Goal: Find specific page/section: Find specific page/section

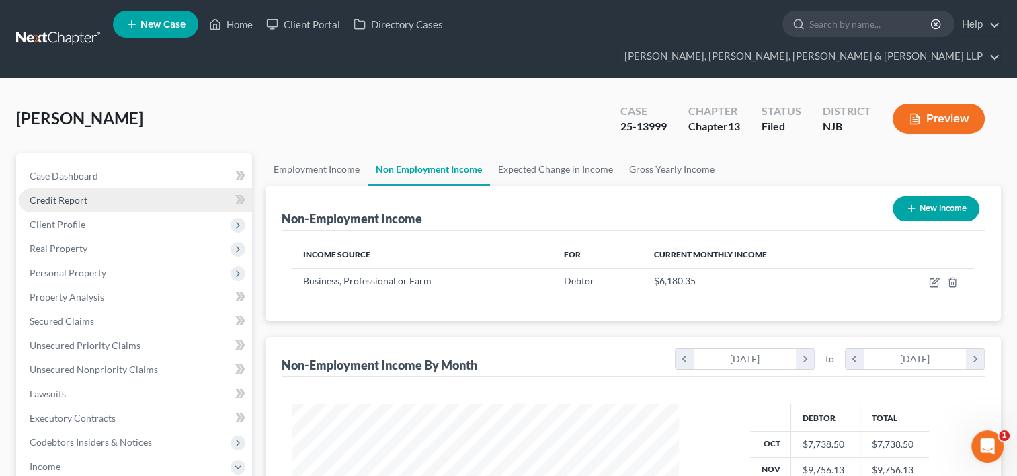
scroll to position [239, 413]
drag, startPoint x: 234, startPoint y: 25, endPoint x: 261, endPoint y: 25, distance: 26.9
click at [234, 24] on link "Home" at bounding box center [230, 24] width 57 height 24
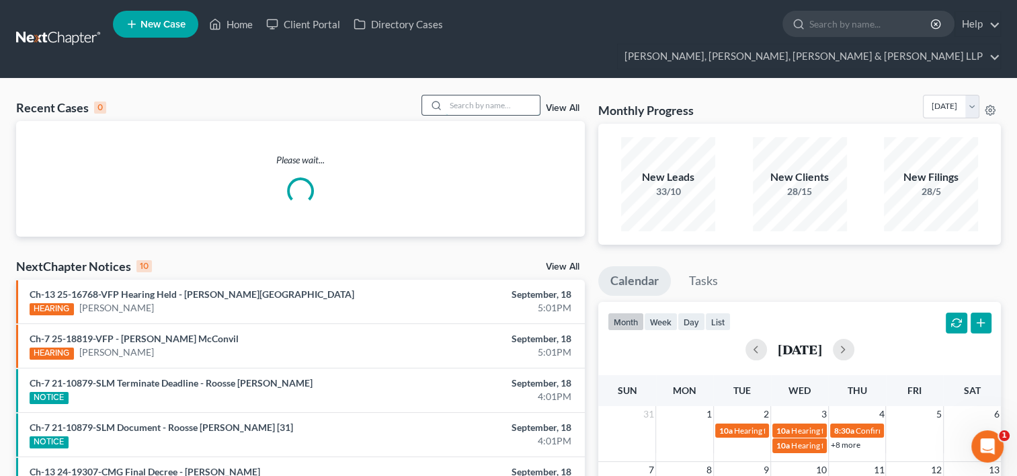
click at [454, 95] on input "search" at bounding box center [493, 104] width 94 height 19
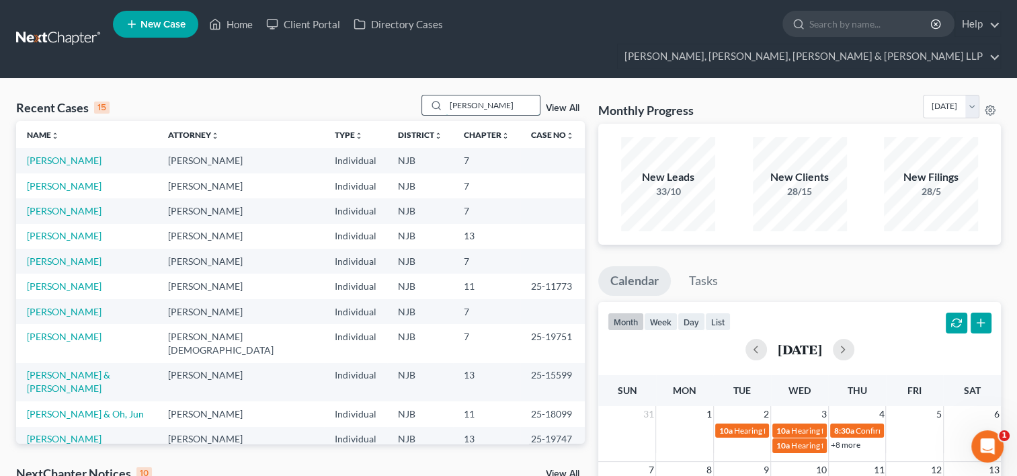
type input "[PERSON_NAME]"
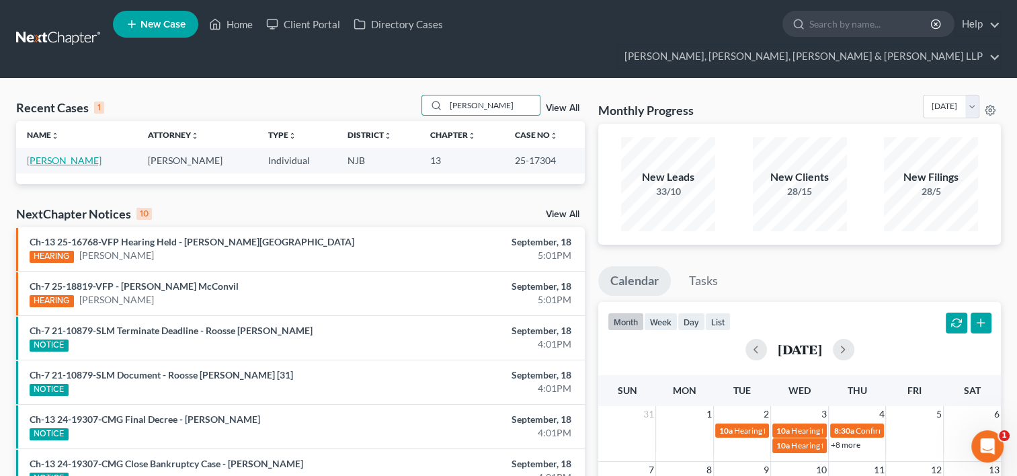
click at [94, 155] on link "[PERSON_NAME]" at bounding box center [64, 160] width 75 height 11
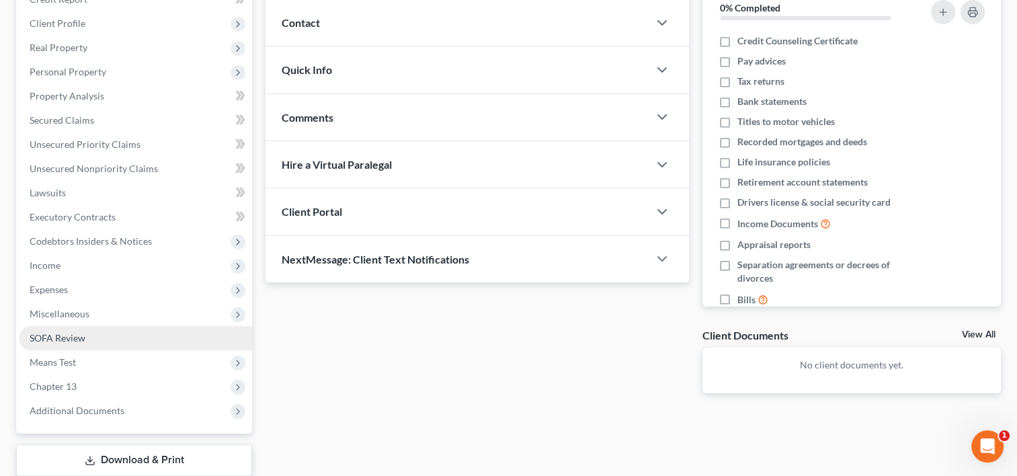
scroll to position [202, 0]
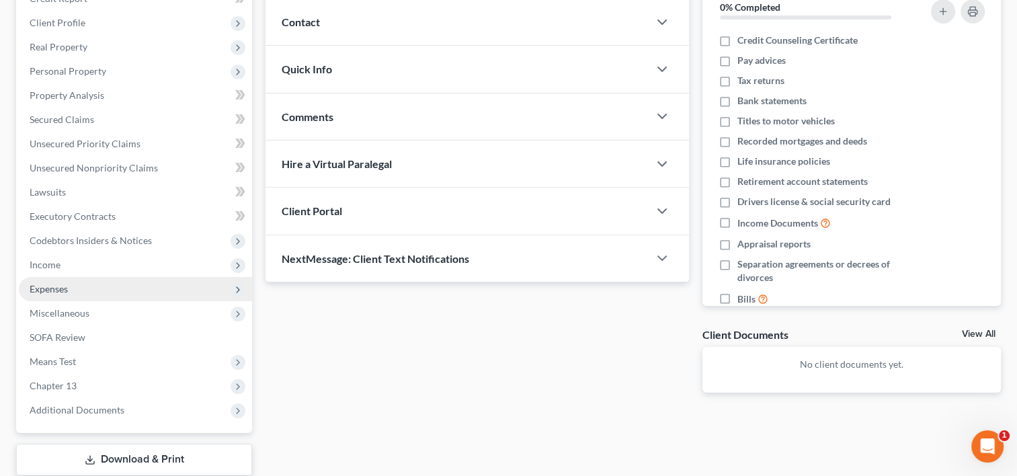
click at [65, 283] on span "Expenses" at bounding box center [49, 288] width 38 height 11
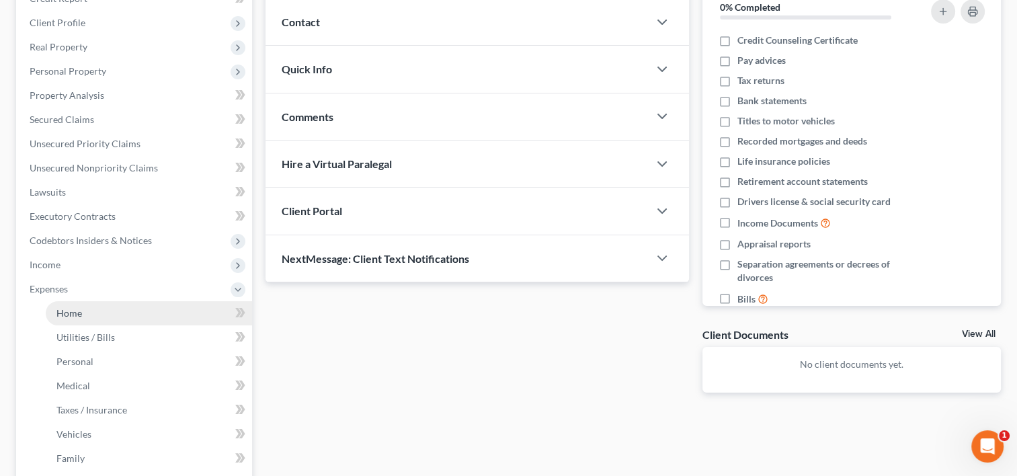
click at [105, 301] on link "Home" at bounding box center [149, 313] width 206 height 24
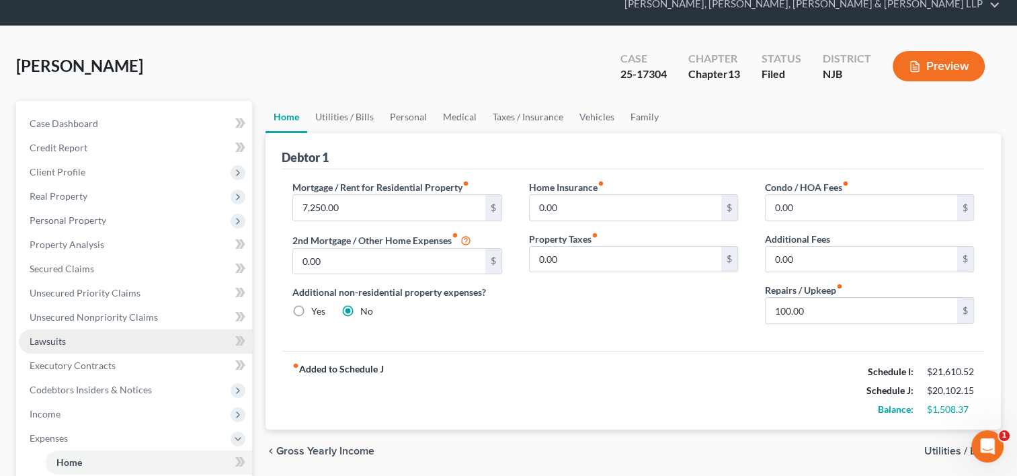
scroll to position [134, 0]
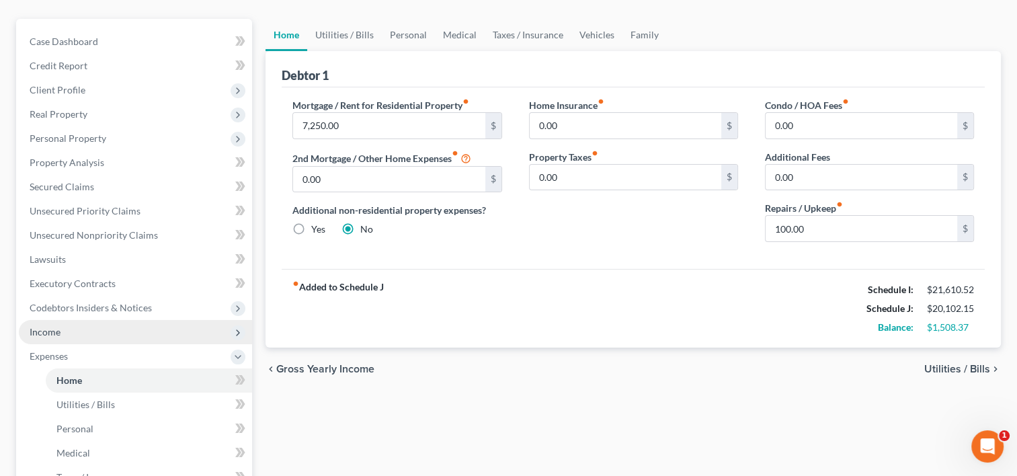
click at [59, 326] on span "Income" at bounding box center [45, 331] width 31 height 11
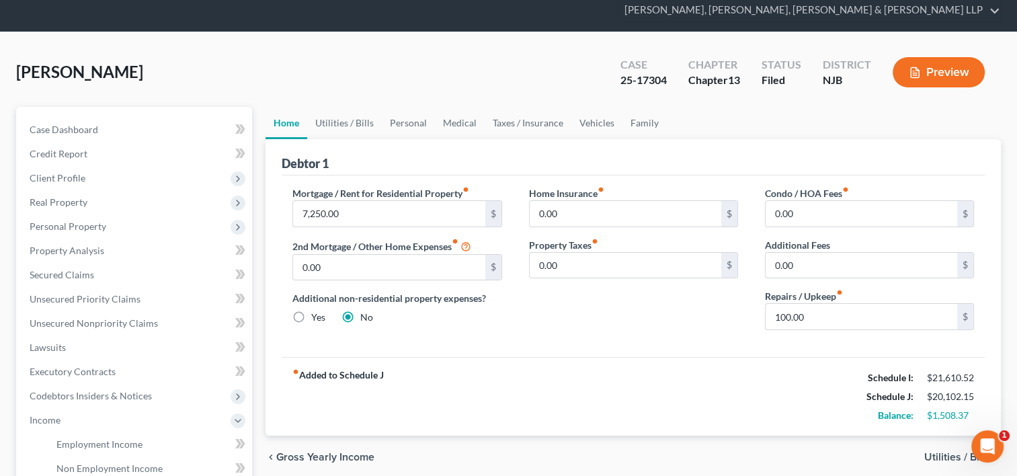
scroll to position [0, 0]
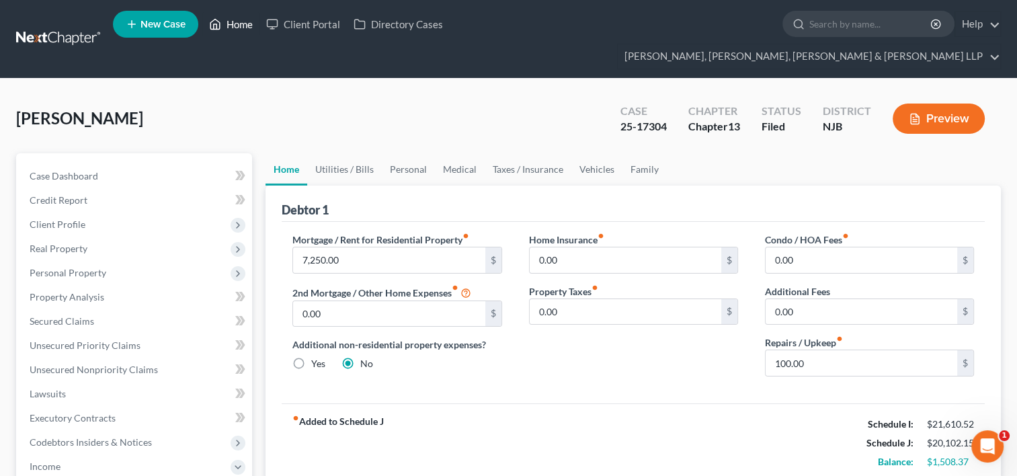
click at [241, 28] on link "Home" at bounding box center [230, 24] width 57 height 24
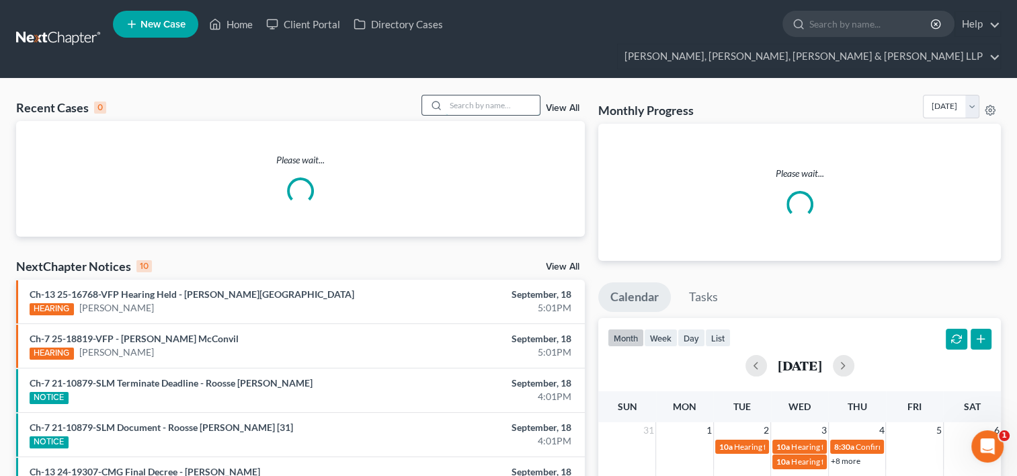
click at [496, 95] on input "search" at bounding box center [493, 104] width 94 height 19
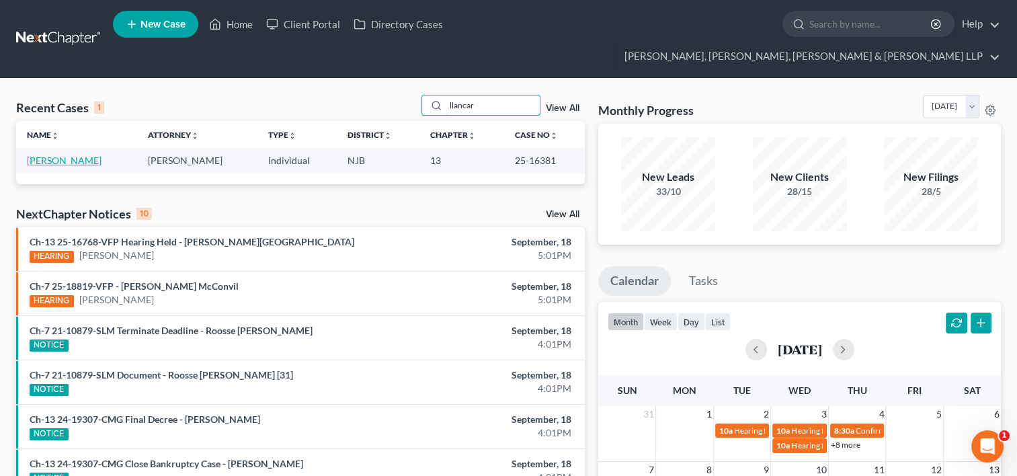
type input "llancar"
click at [81, 155] on link "[PERSON_NAME]" at bounding box center [64, 160] width 75 height 11
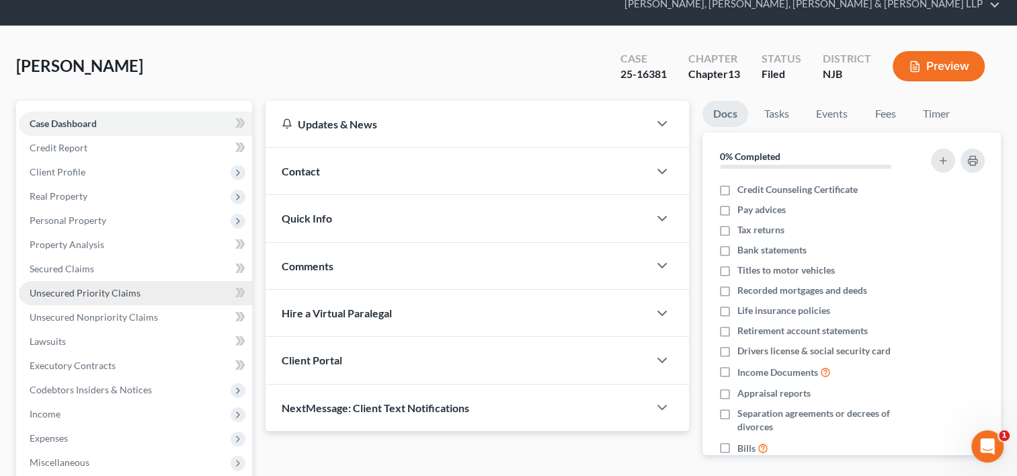
scroll to position [134, 0]
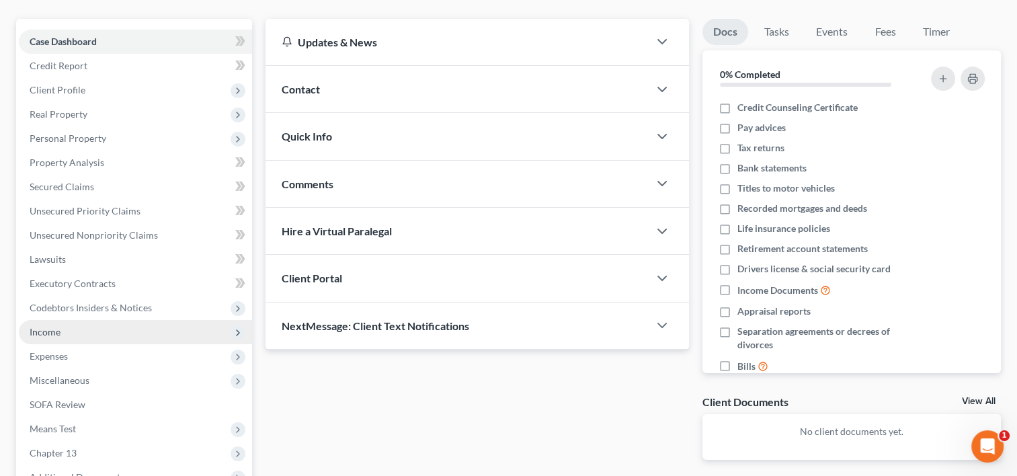
click at [62, 320] on span "Income" at bounding box center [135, 332] width 233 height 24
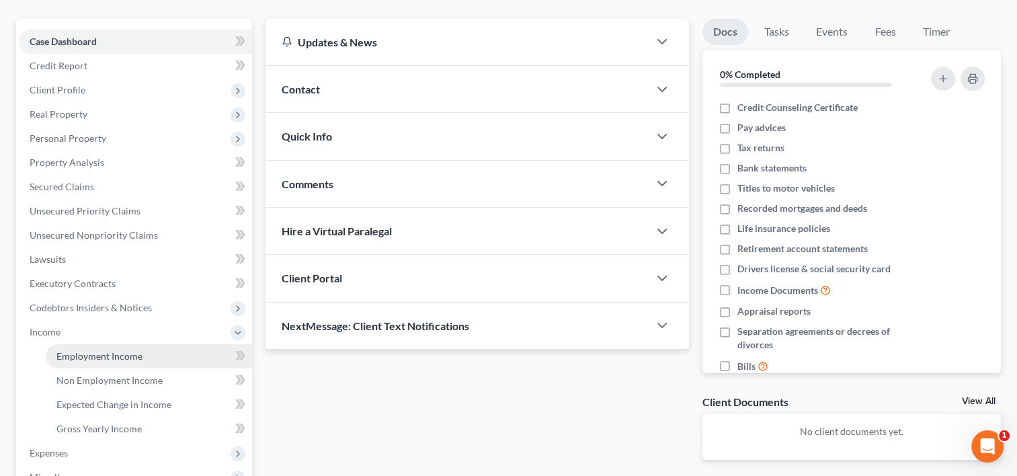
click at [95, 350] on span "Employment Income" at bounding box center [99, 355] width 86 height 11
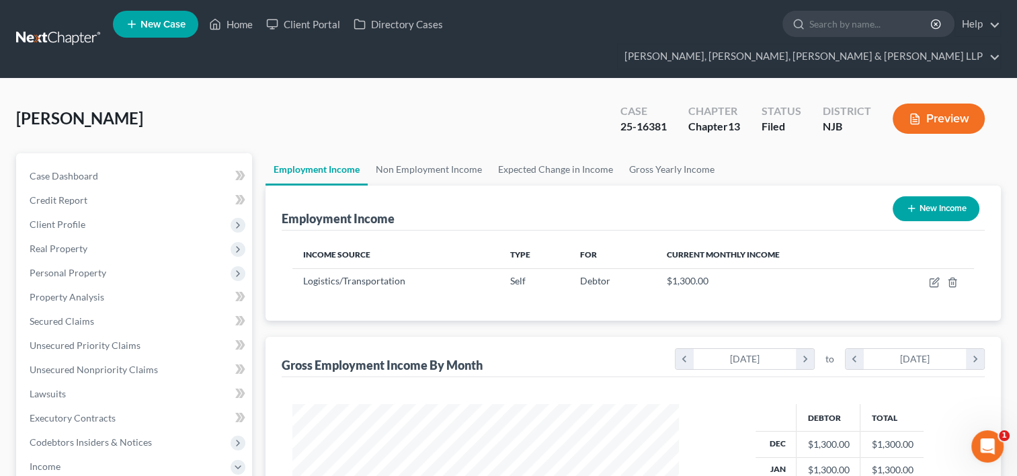
scroll to position [239, 413]
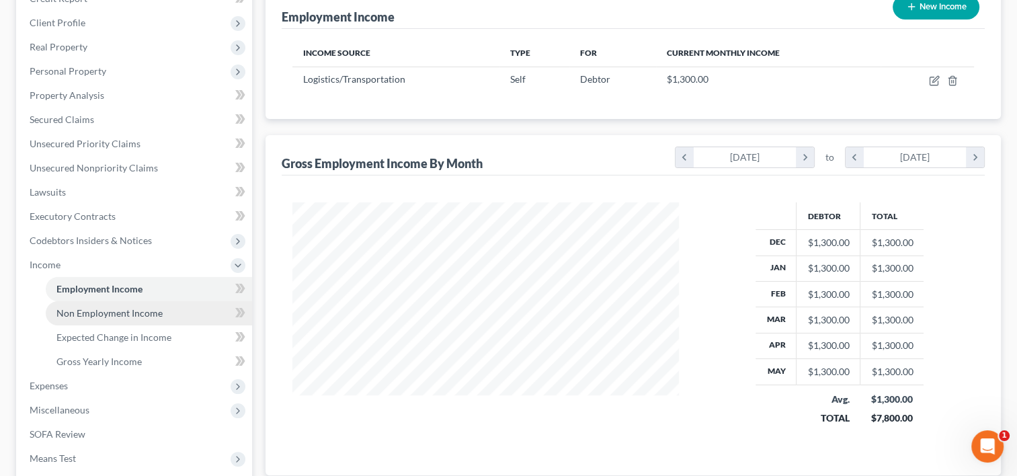
click at [124, 307] on span "Non Employment Income" at bounding box center [109, 312] width 106 height 11
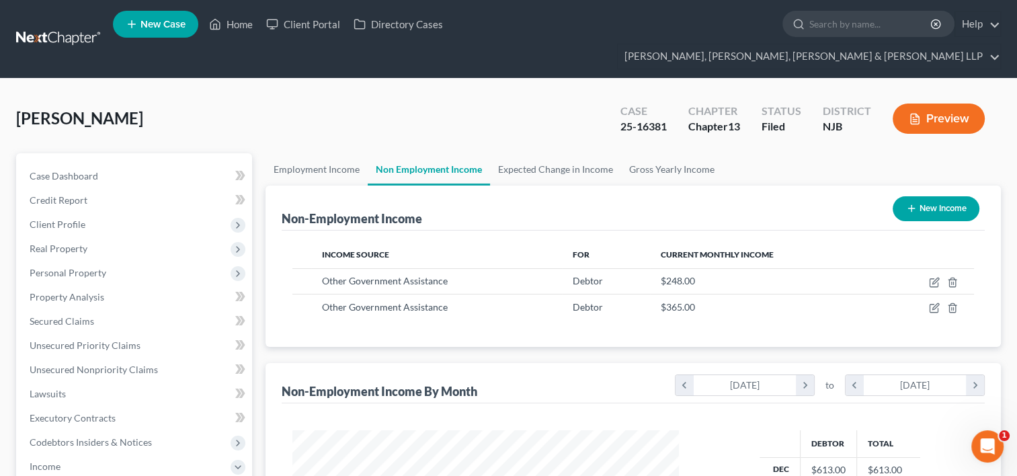
scroll to position [239, 413]
drag, startPoint x: 234, startPoint y: 22, endPoint x: 261, endPoint y: 24, distance: 27.0
click at [234, 22] on link "Home" at bounding box center [230, 24] width 57 height 24
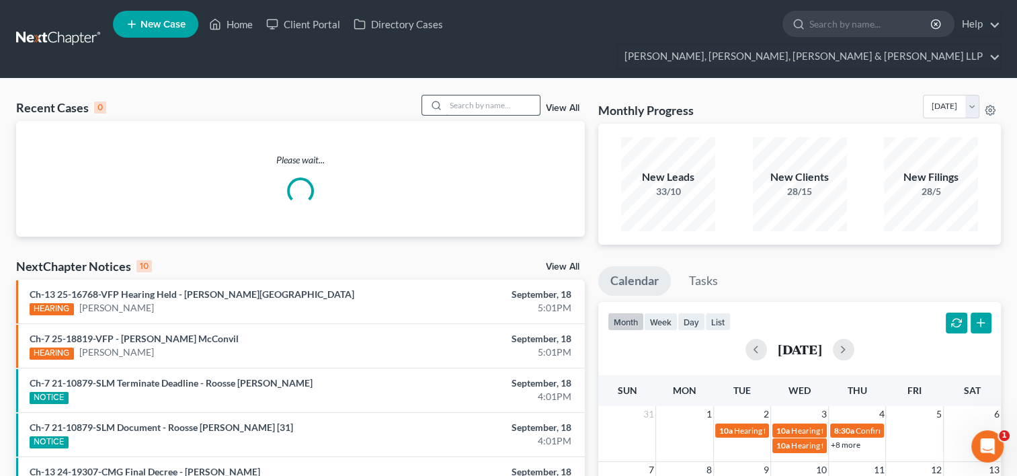
click at [473, 95] on input "search" at bounding box center [493, 104] width 94 height 19
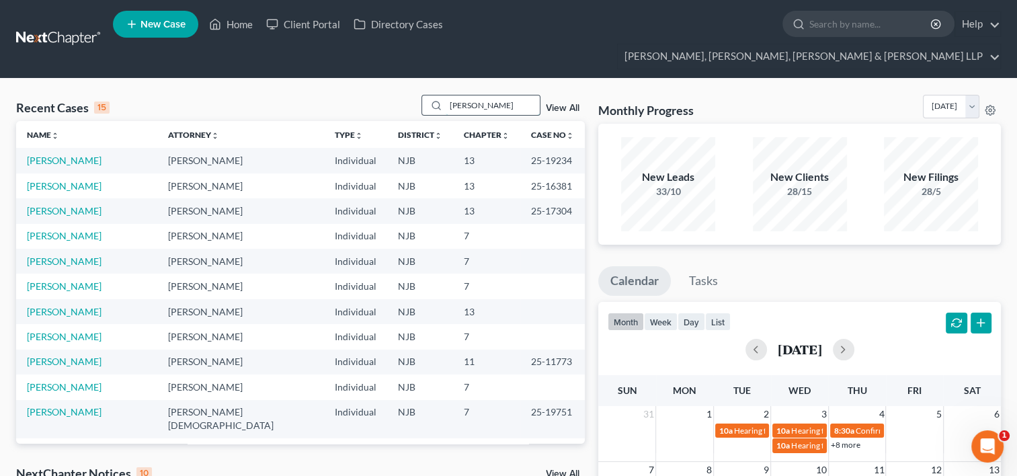
type input "[PERSON_NAME]"
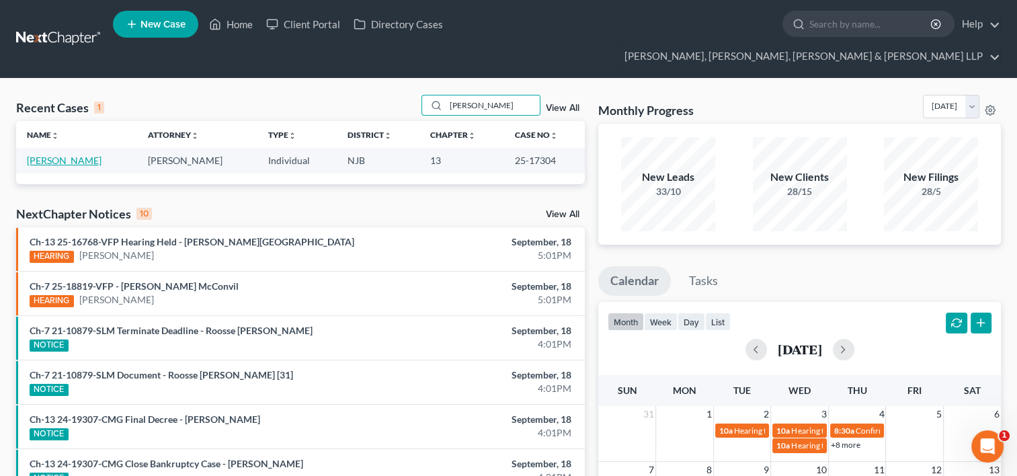
click at [59, 155] on link "[PERSON_NAME]" at bounding box center [64, 160] width 75 height 11
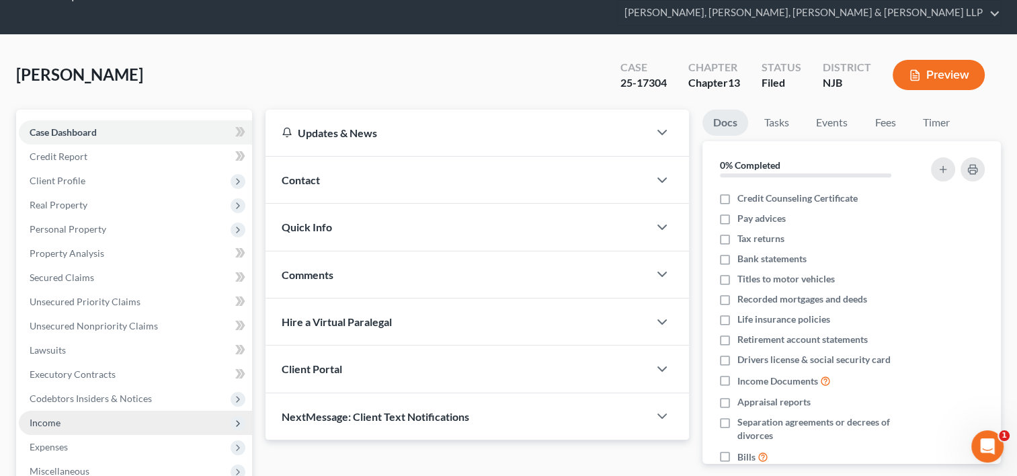
scroll to position [67, 0]
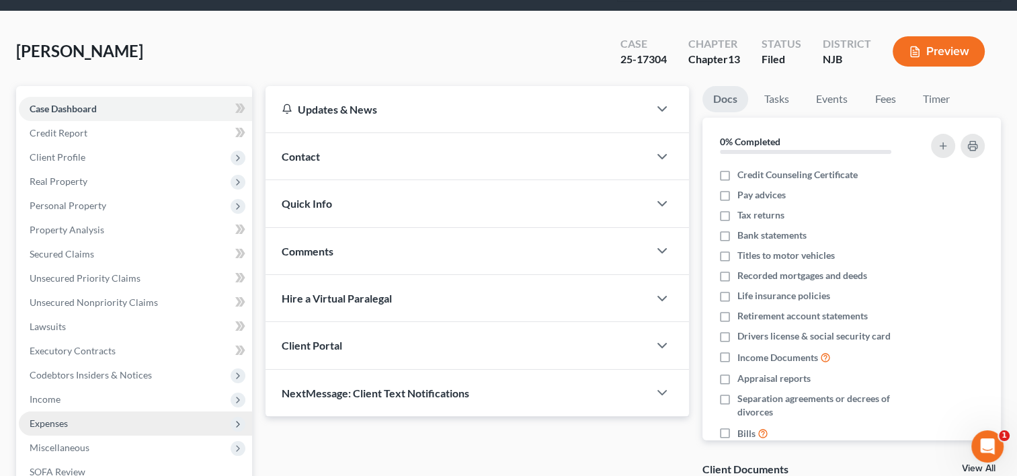
click at [79, 411] on span "Expenses" at bounding box center [135, 423] width 233 height 24
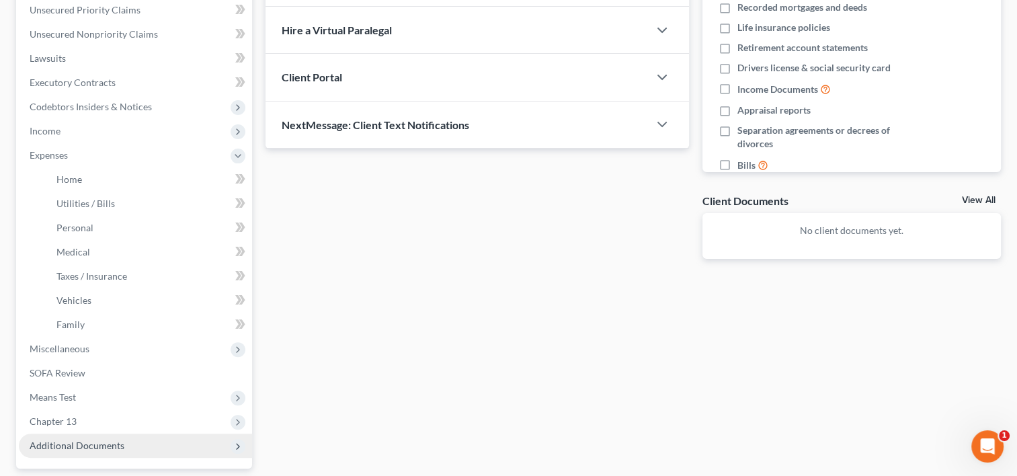
scroll to position [336, 0]
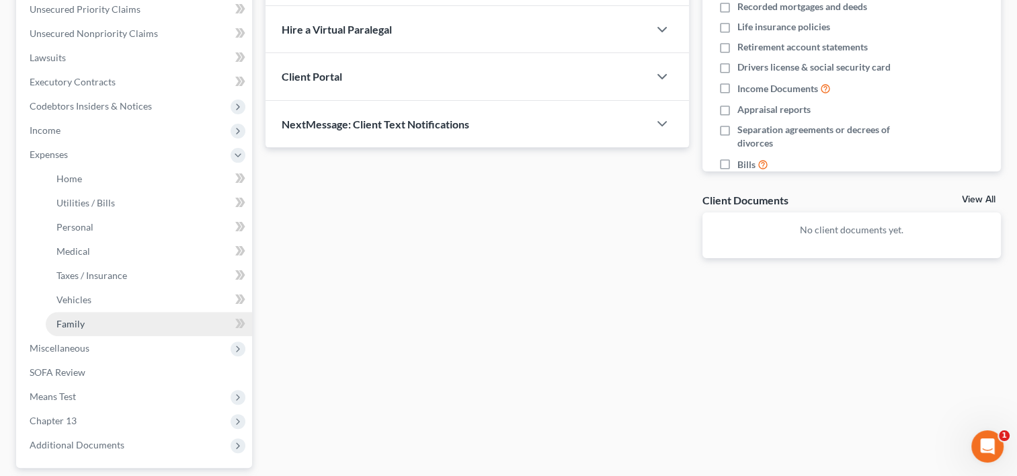
click at [93, 312] on link "Family" at bounding box center [149, 324] width 206 height 24
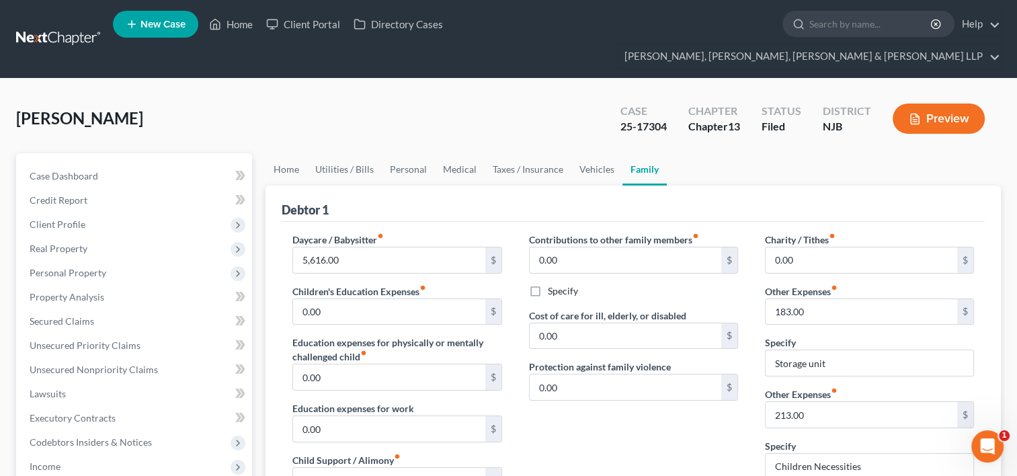
click at [487, 95] on div "[PERSON_NAME] Upgraded Case 25-17304 Chapter Chapter 13 Status [GEOGRAPHIC_DATA…" at bounding box center [508, 124] width 985 height 58
click at [484, 95] on div "[PERSON_NAME] Upgraded Case 25-17304 Chapter Chapter 13 Status [GEOGRAPHIC_DATA…" at bounding box center [508, 124] width 985 height 58
click at [506, 79] on div "[PERSON_NAME] Upgraded Case 25-17304 Chapter Chapter 13 Status [GEOGRAPHIC_DATA…" at bounding box center [508, 478] width 1017 height 798
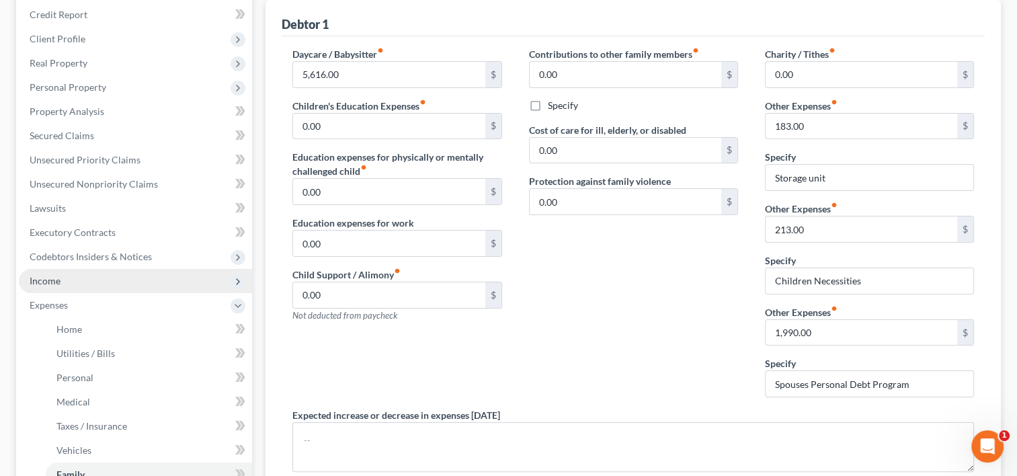
scroll to position [264, 0]
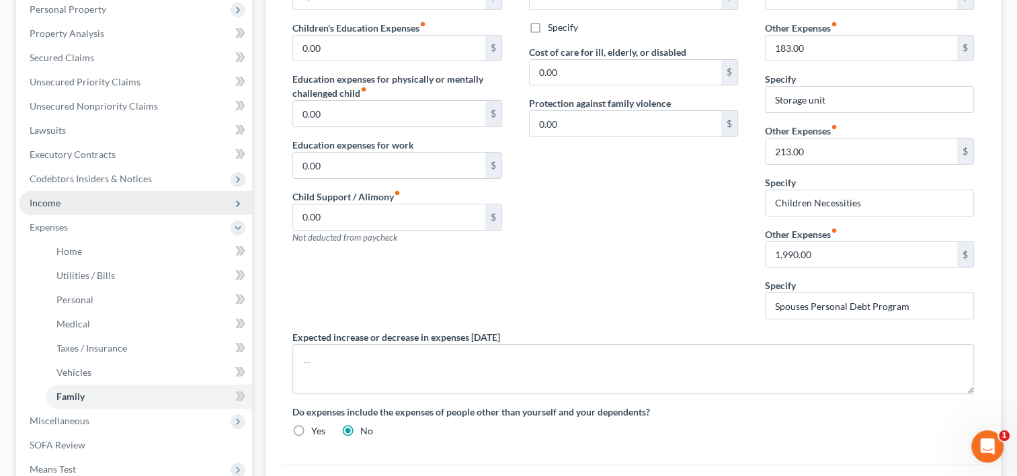
click at [60, 191] on span "Income" at bounding box center [135, 203] width 233 height 24
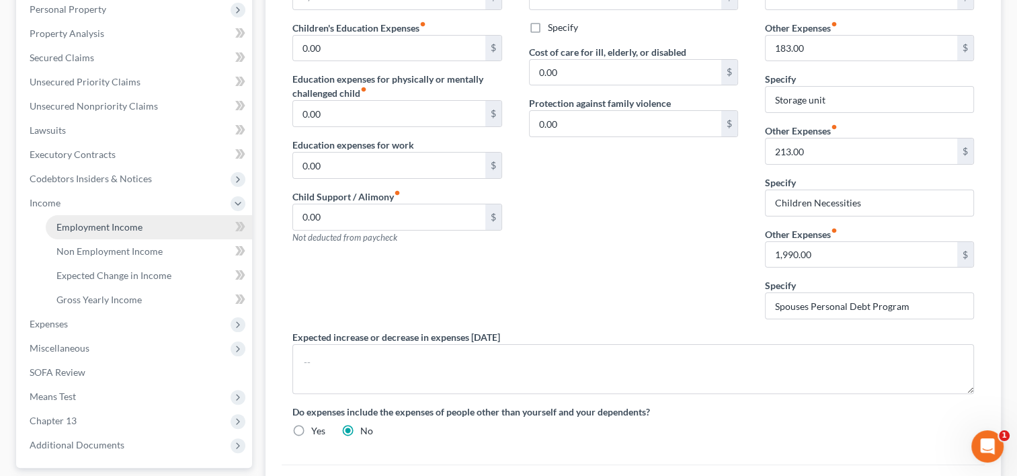
click at [96, 221] on span "Employment Income" at bounding box center [99, 226] width 86 height 11
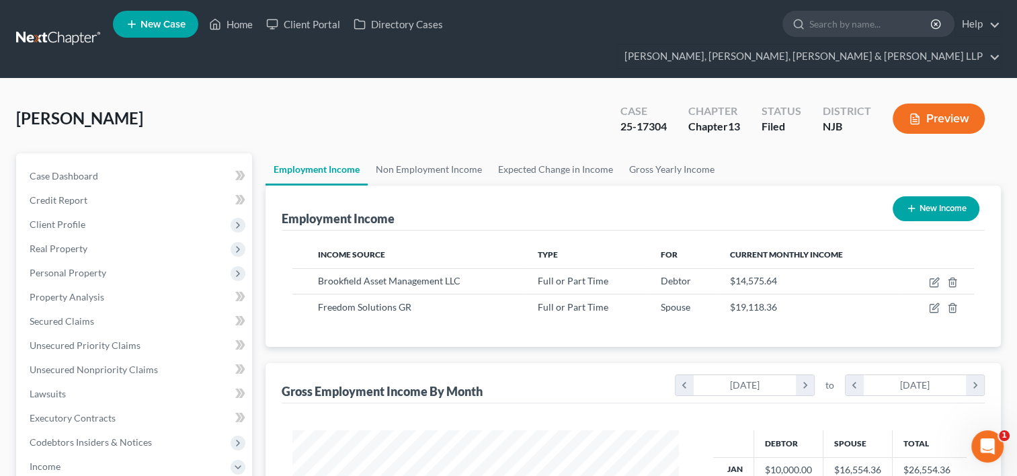
scroll to position [239, 413]
